Goal: Transaction & Acquisition: Purchase product/service

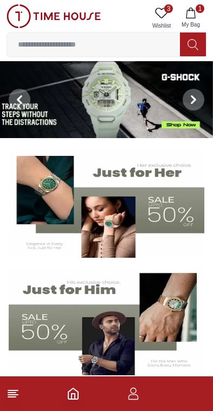
click at [183, 8] on button "1 My Bag" at bounding box center [190, 18] width 31 height 28
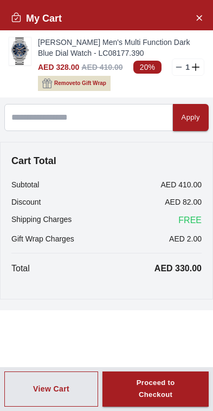
click at [201, 22] on icon "Close Account" at bounding box center [198, 18] width 9 height 14
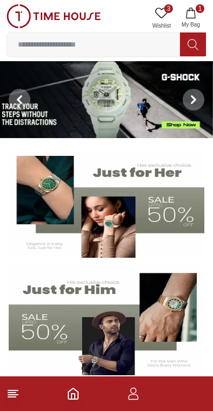
click at [18, 392] on icon at bounding box center [12, 393] width 13 height 13
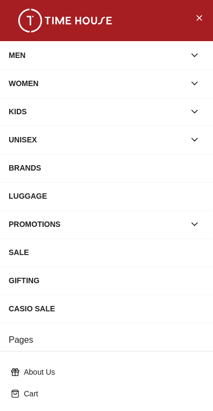
click at [197, 54] on icon "button" at bounding box center [193, 55] width 5 height 3
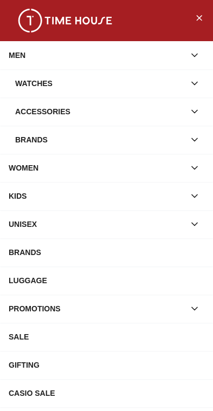
click at [51, 81] on div "Watches" at bounding box center [99, 83] width 169 height 19
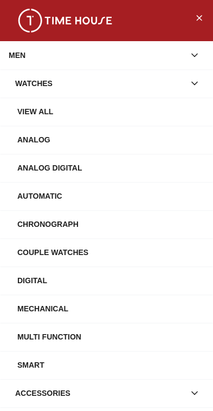
click at [44, 113] on div "View All" at bounding box center [110, 111] width 187 height 19
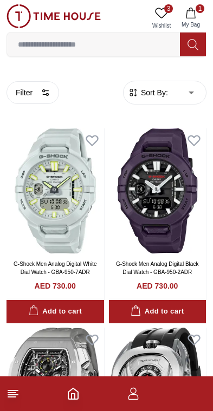
click at [24, 95] on button "Filter" at bounding box center [32, 92] width 52 height 23
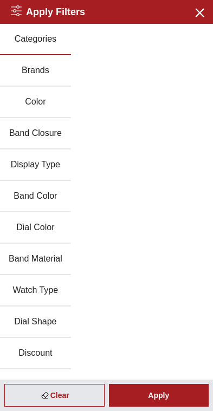
click at [46, 263] on button "Band Material" at bounding box center [35, 258] width 71 height 31
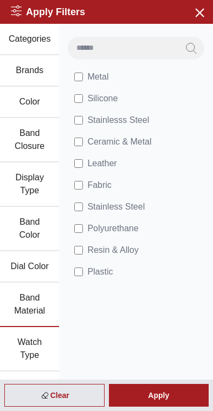
click at [168, 398] on div "Apply" at bounding box center [159, 395] width 100 height 23
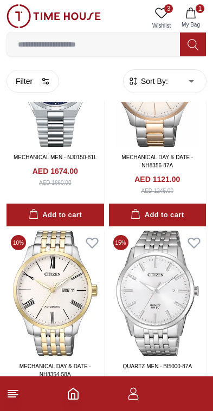
scroll to position [1547, 0]
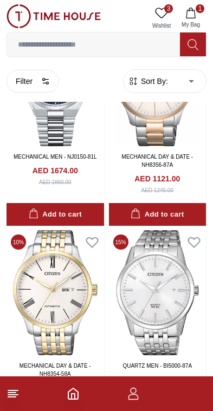
click at [77, 388] on icon "Home" at bounding box center [73, 393] width 13 height 13
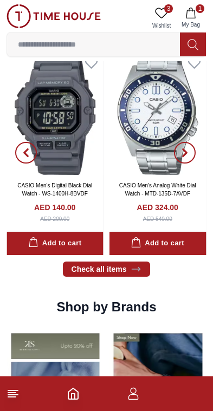
scroll to position [698, 0]
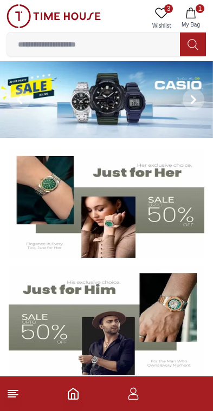
click at [167, 5] on span "3" at bounding box center [168, 8] width 9 height 9
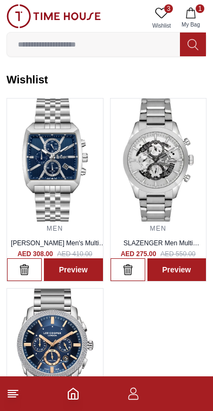
click at [59, 173] on img at bounding box center [55, 159] width 96 height 123
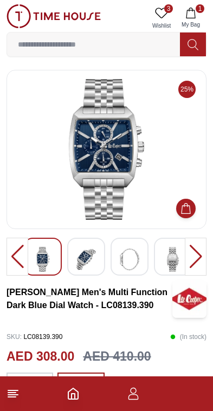
click at [129, 163] on img at bounding box center [106, 149] width 181 height 141
click at [82, 265] on img at bounding box center [85, 259] width 19 height 25
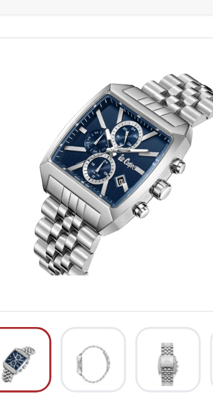
click at [120, 247] on img at bounding box center [129, 259] width 19 height 25
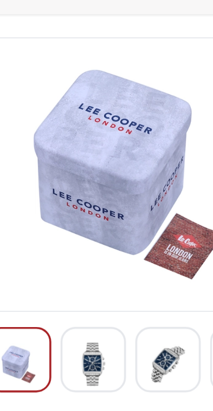
click at [120, 247] on img at bounding box center [129, 259] width 19 height 25
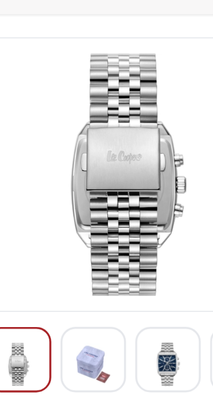
click at [120, 247] on img at bounding box center [129, 259] width 19 height 25
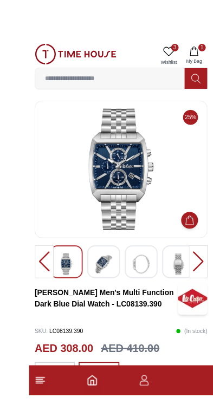
scroll to position [5, 0]
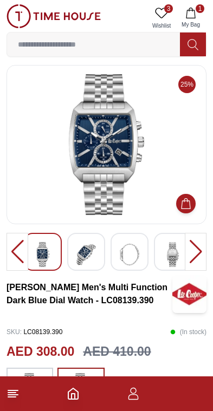
click at [167, 11] on span "3" at bounding box center [168, 8] width 9 height 9
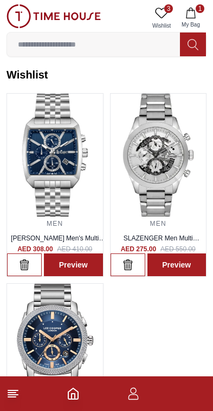
click at [9, 399] on icon at bounding box center [12, 393] width 13 height 13
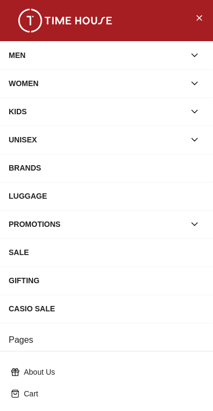
click at [23, 53] on div "MEN" at bounding box center [97, 54] width 176 height 19
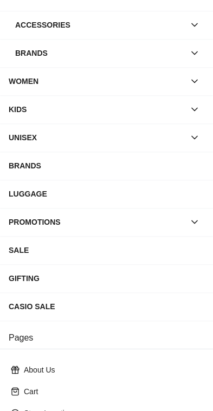
scroll to position [90, 0]
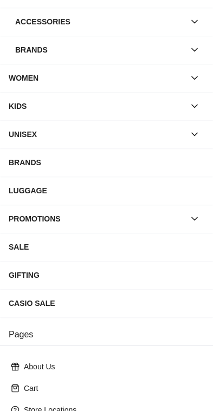
click at [29, 217] on div "PROMOTIONS" at bounding box center [97, 218] width 176 height 19
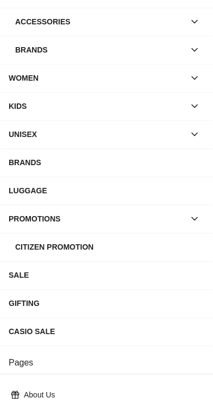
click at [14, 269] on div "SALE" at bounding box center [106, 274] width 195 height 19
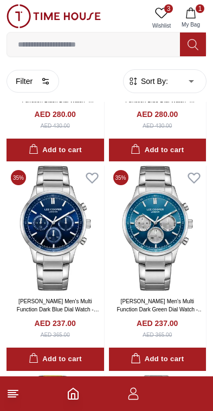
scroll to position [2349, 0]
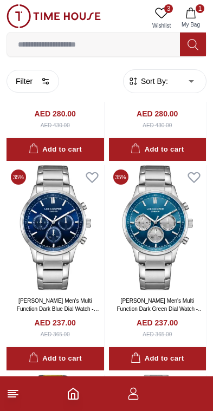
click at [142, 237] on img at bounding box center [157, 227] width 97 height 125
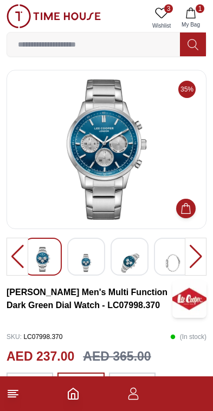
click at [91, 158] on img at bounding box center [106, 149] width 181 height 141
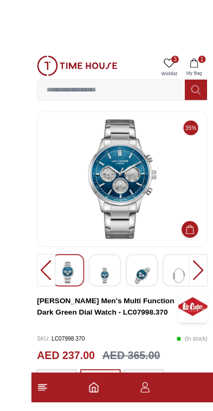
scroll to position [27, 0]
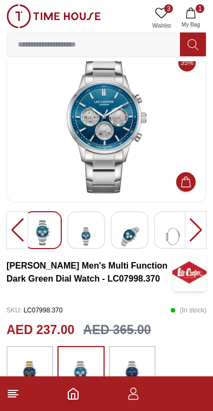
click at [78, 393] on icon "Home" at bounding box center [73, 393] width 10 height 11
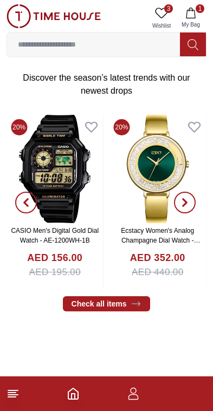
scroll to position [346, 0]
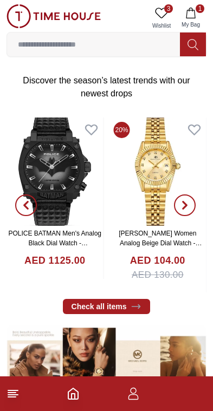
click at [10, 399] on icon at bounding box center [12, 393] width 13 height 13
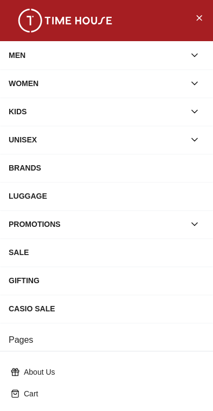
click at [11, 47] on div "MEN" at bounding box center [97, 54] width 176 height 19
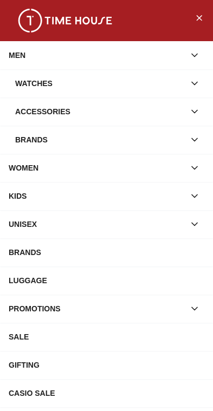
click at [23, 80] on div "Watches" at bounding box center [99, 83] width 169 height 19
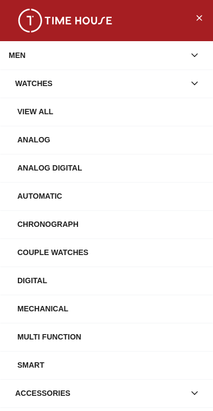
click at [24, 105] on div "View All" at bounding box center [110, 111] width 187 height 19
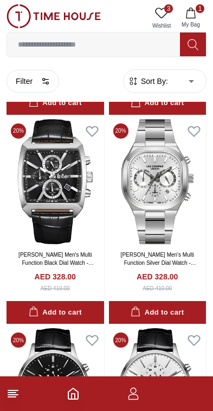
scroll to position [3754, 0]
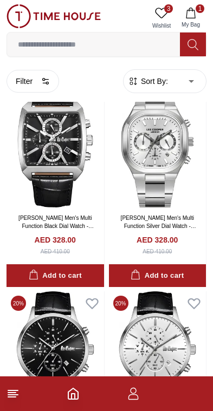
scroll to position [3788, 0]
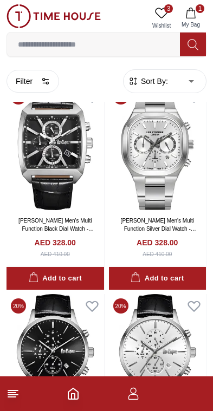
click at [30, 82] on button "Filter" at bounding box center [32, 81] width 52 height 23
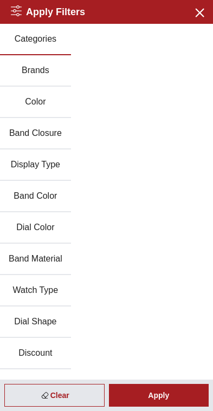
click at [201, 15] on icon "button" at bounding box center [199, 13] width 8 height 8
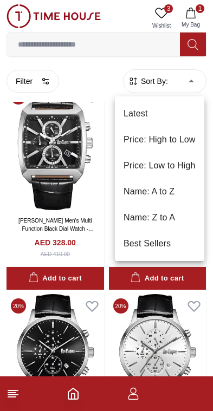
click at [141, 170] on li "Price: Low to High" at bounding box center [159, 166] width 89 height 26
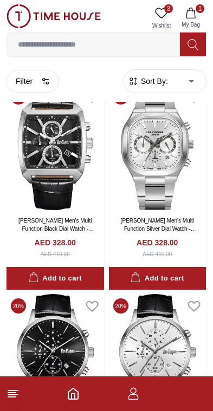
type input "*"
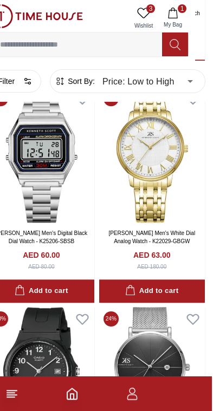
scroll to position [261, 17]
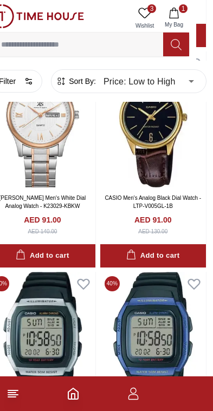
scroll to position [5135, 17]
